Goal: Find specific page/section: Find specific page/section

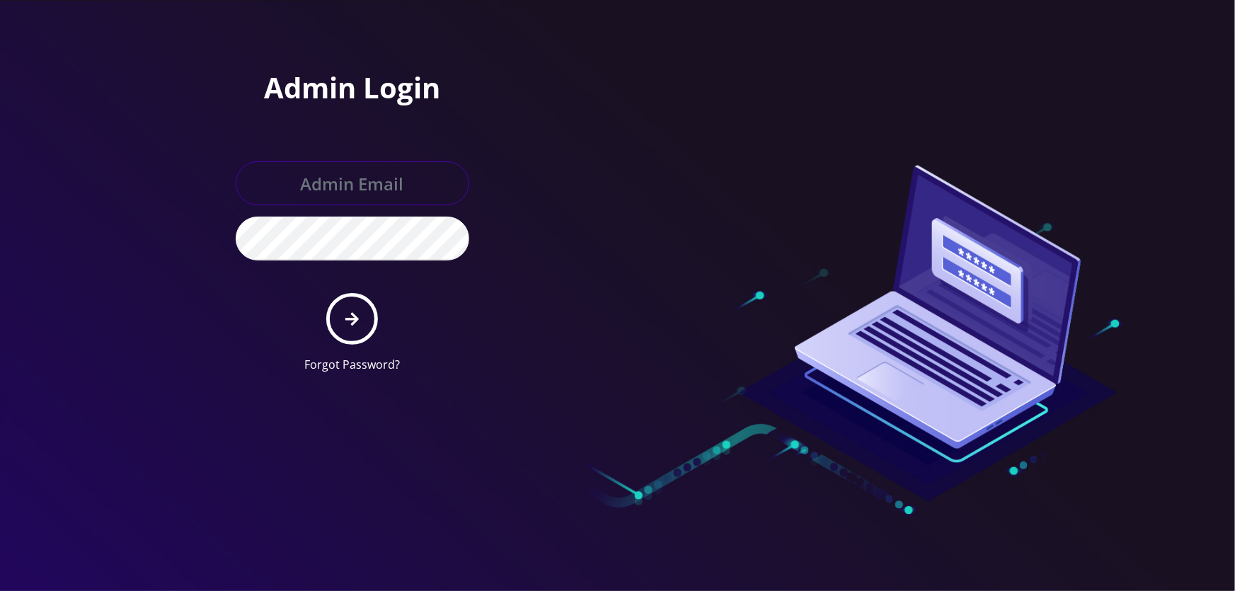
type input "[EMAIL_ADDRESS][DOMAIN_NAME]"
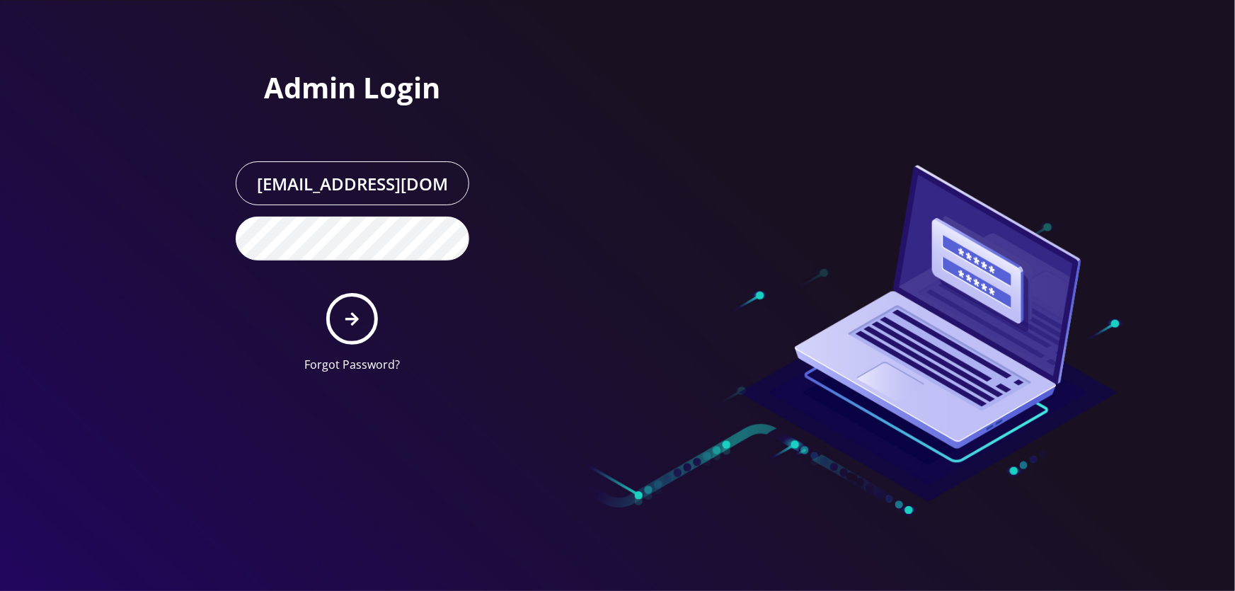
click at [376, 299] on form "[EMAIL_ADDRESS][DOMAIN_NAME] Forgot Password?" at bounding box center [352, 267] width 233 height 212
click at [371, 316] on button "submit" at bounding box center [352, 319] width 52 height 52
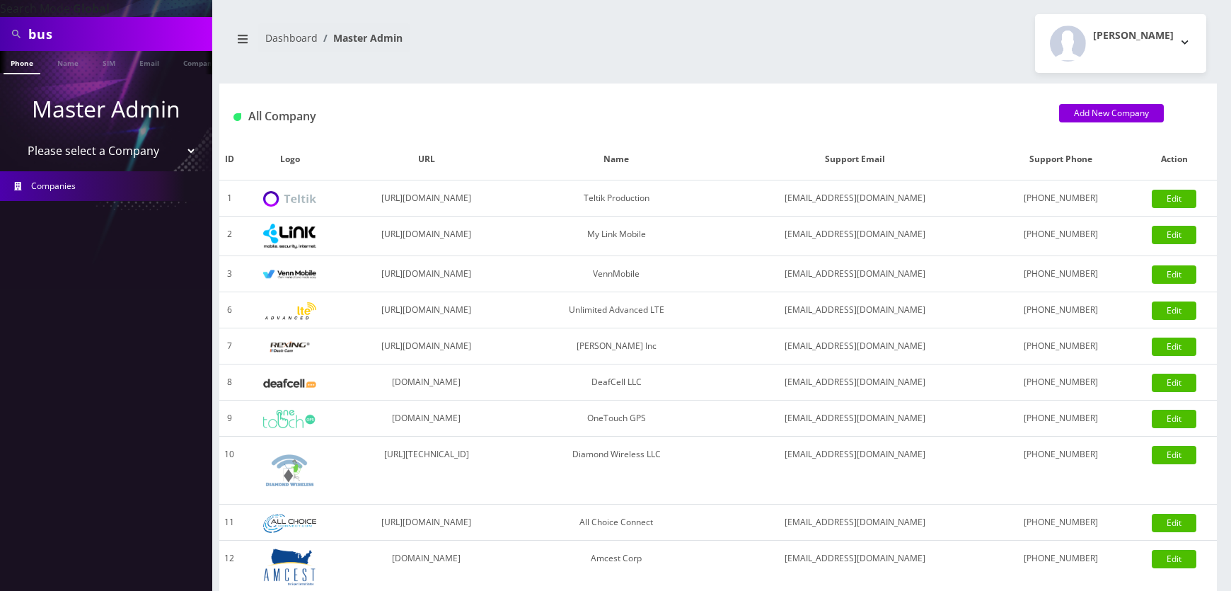
click at [154, 154] on select "Please select a Company Teltik Production My Link Mobile VennMobile Unlimited A…" at bounding box center [106, 150] width 180 height 27
select select "1"
click at [16, 137] on select "Please select a Company Teltik Production My Link Mobile VennMobile Unlimited A…" at bounding box center [106, 150] width 180 height 27
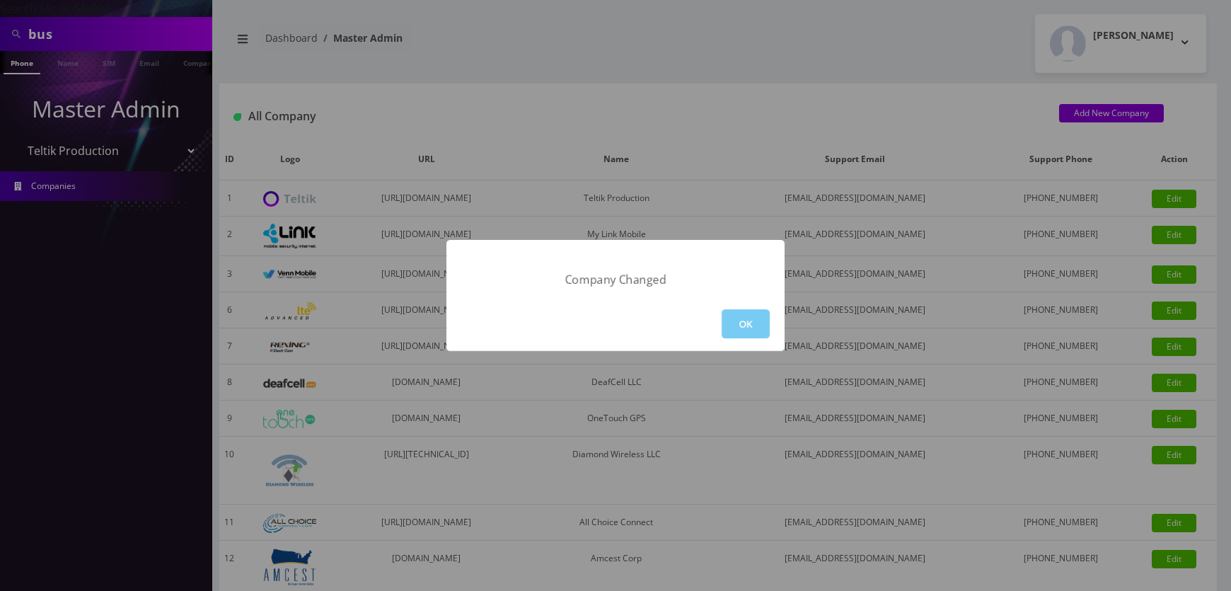
click at [757, 322] on button "OK" at bounding box center [746, 323] width 48 height 29
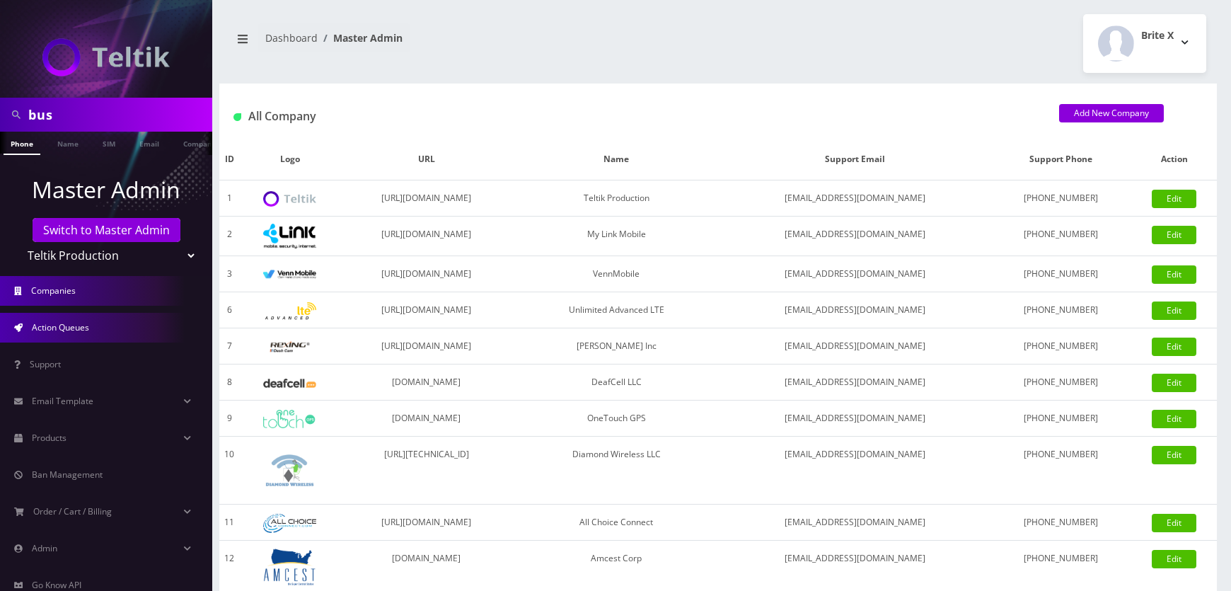
click at [105, 318] on link "Action Queues" at bounding box center [106, 328] width 212 height 30
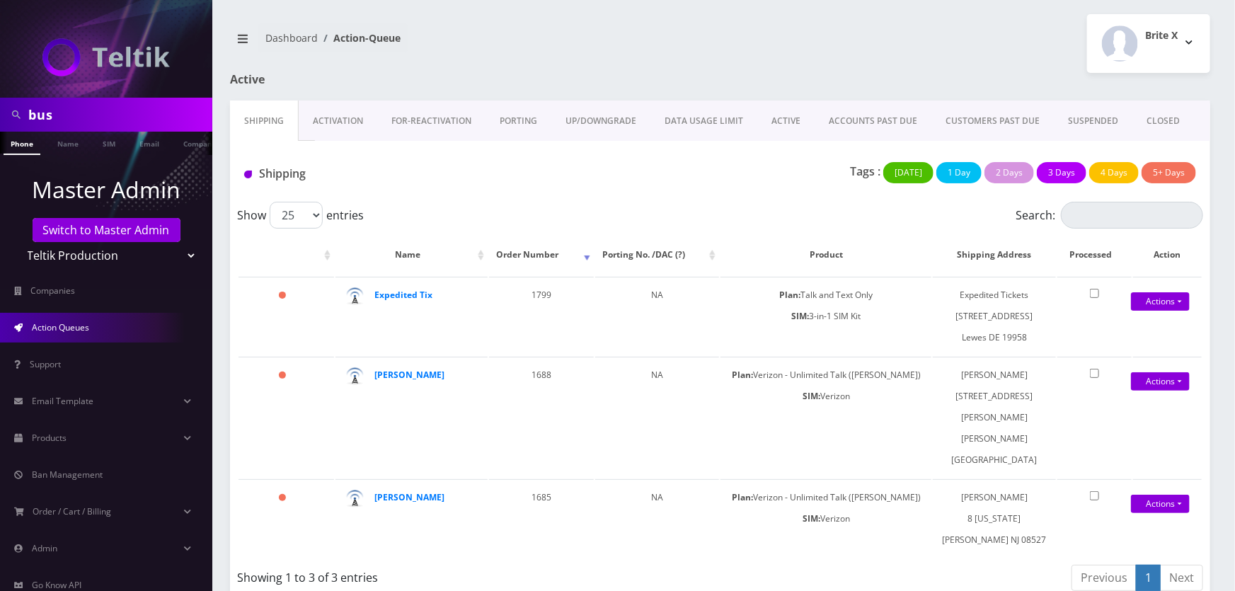
click at [335, 113] on link "Activation" at bounding box center [338, 120] width 79 height 41
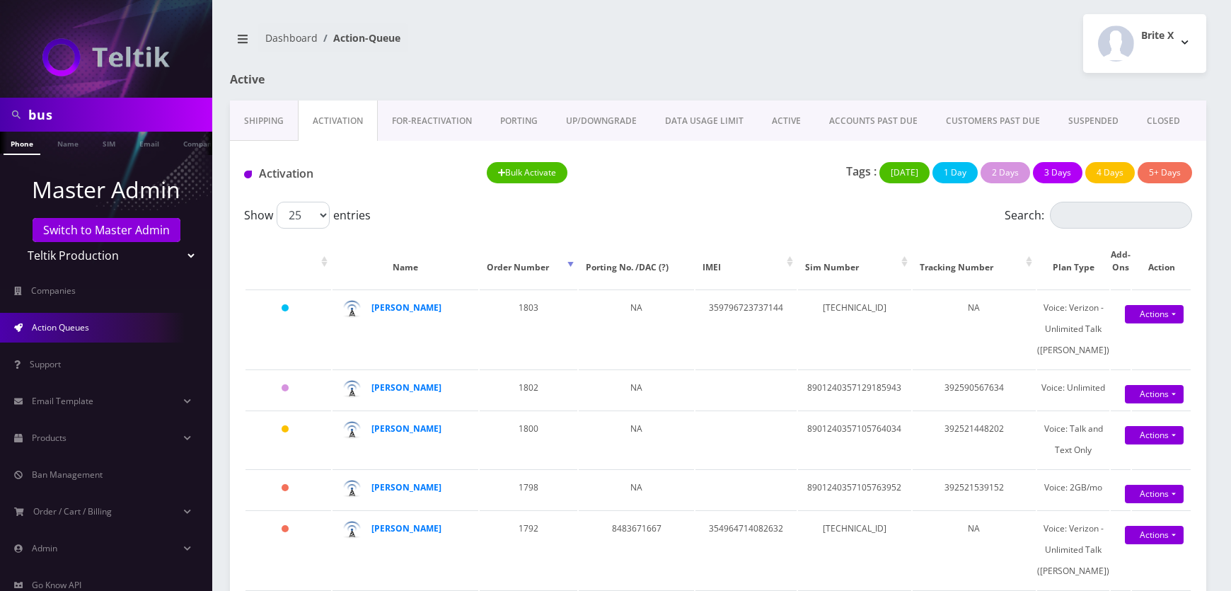
click at [269, 115] on link "Shipping" at bounding box center [264, 120] width 68 height 41
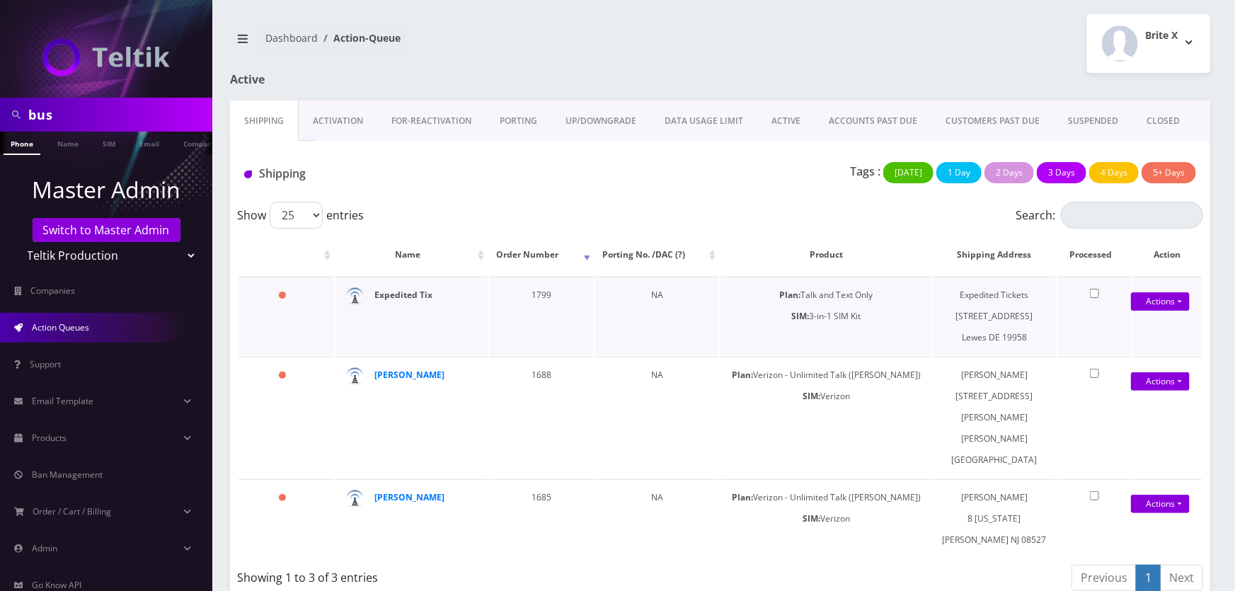
click at [423, 289] on strong "Expedited Tix" at bounding box center [403, 295] width 58 height 12
click at [512, 183] on div "Shipping" at bounding box center [395, 176] width 324 height 29
click at [332, 116] on link "Activation" at bounding box center [338, 120] width 79 height 41
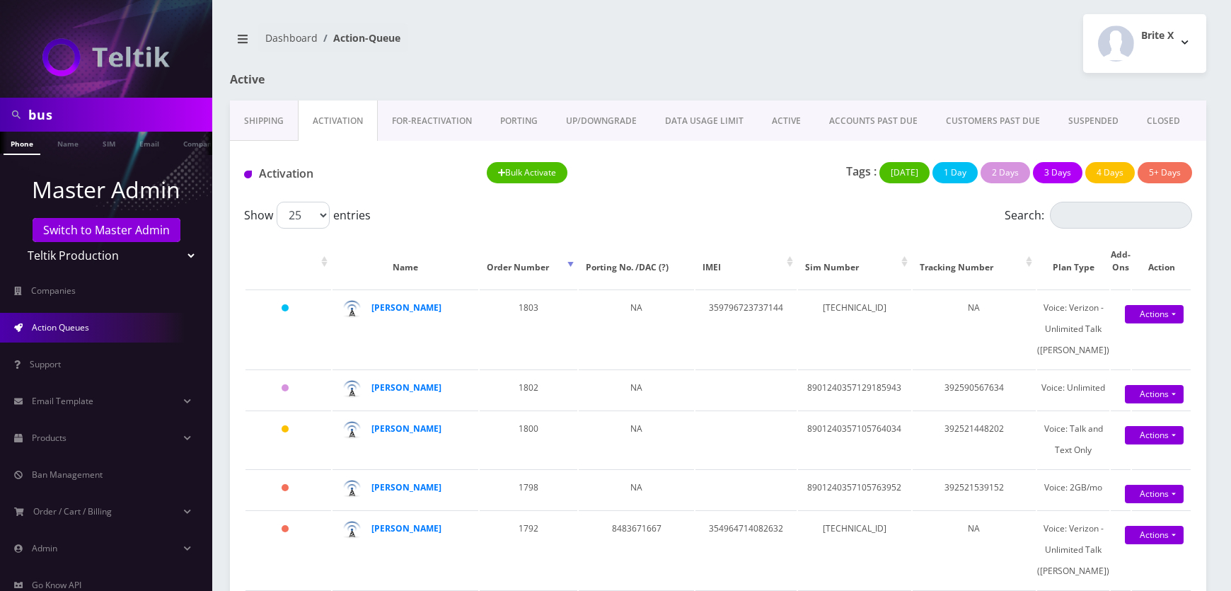
click at [280, 118] on link "Shipping" at bounding box center [264, 120] width 68 height 41
